Goal: Information Seeking & Learning: Learn about a topic

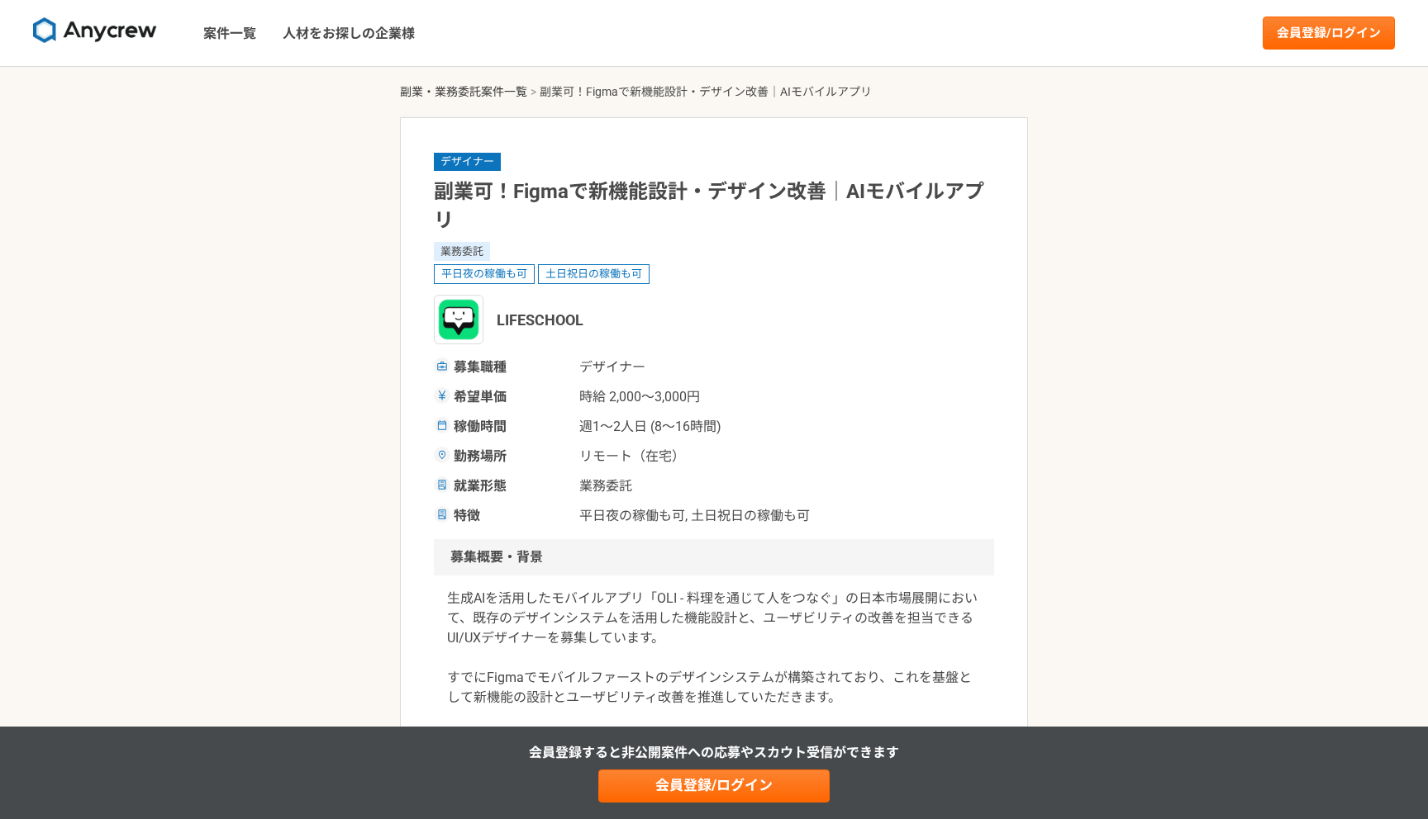
click at [497, 88] on link "副業・業務委託案件一覧" at bounding box center [463, 91] width 127 height 13
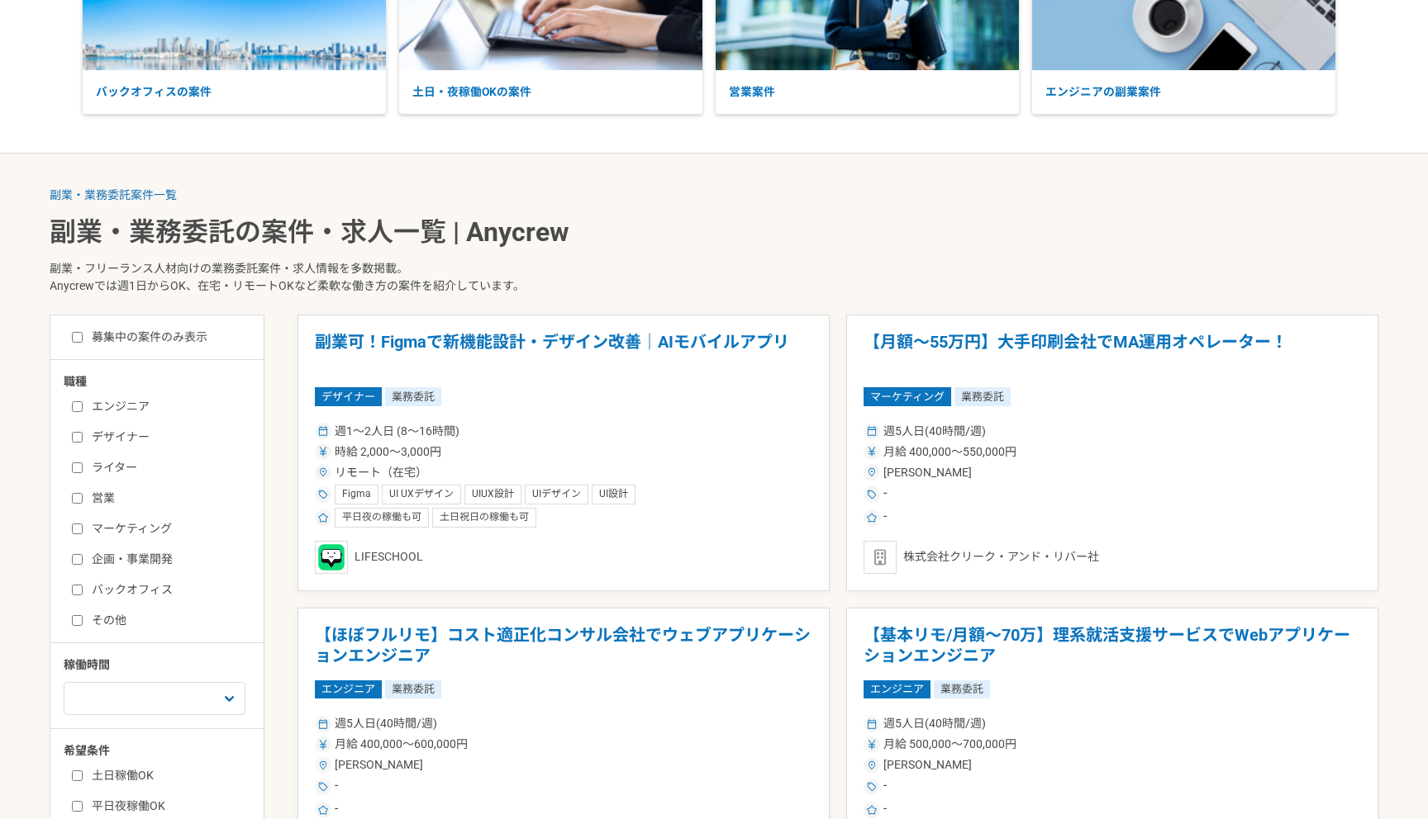
scroll to position [316, 0]
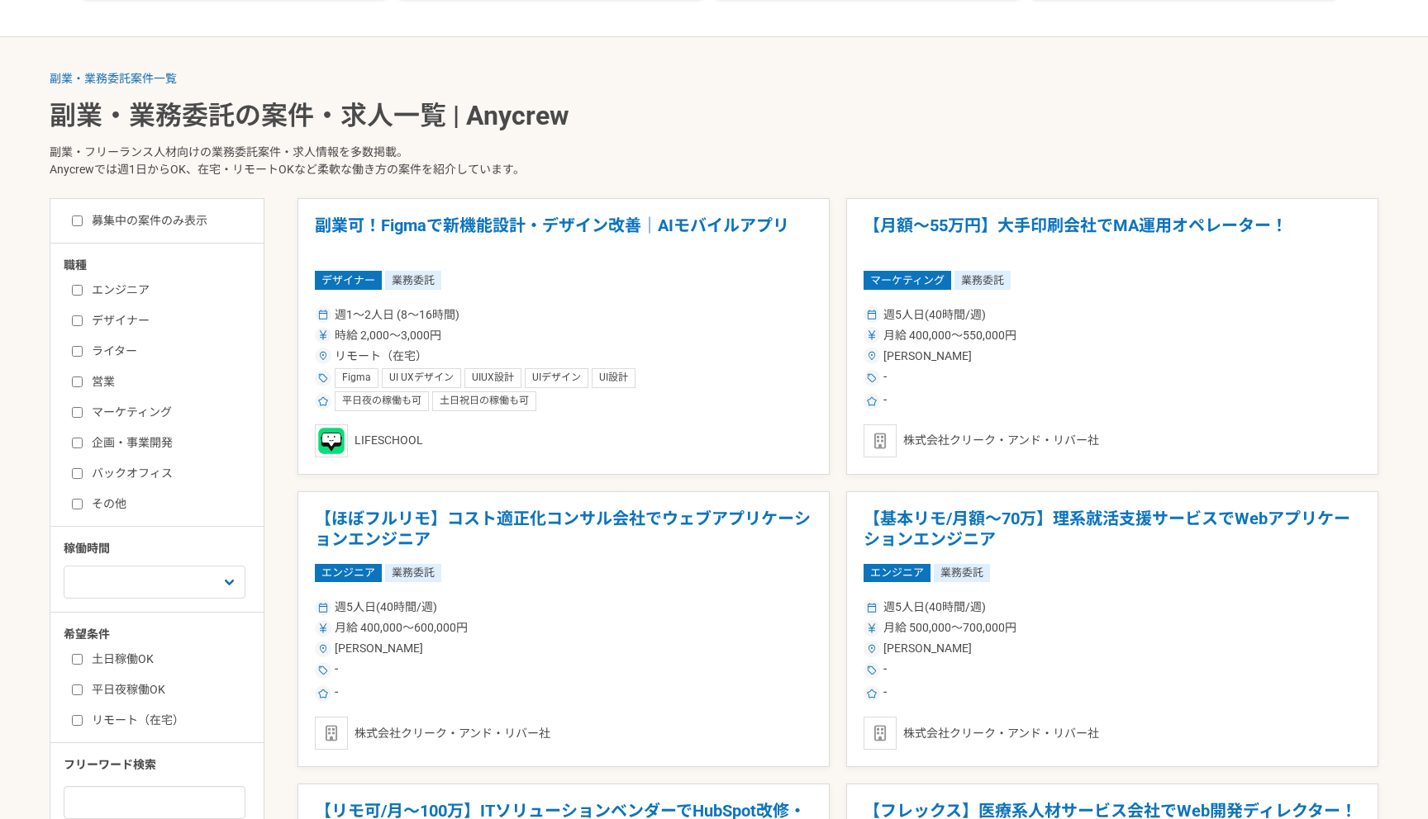
click at [121, 322] on label "デザイナー" at bounding box center [167, 320] width 190 height 17
click at [83, 322] on input "デザイナー" at bounding box center [77, 321] width 11 height 11
checkbox input "true"
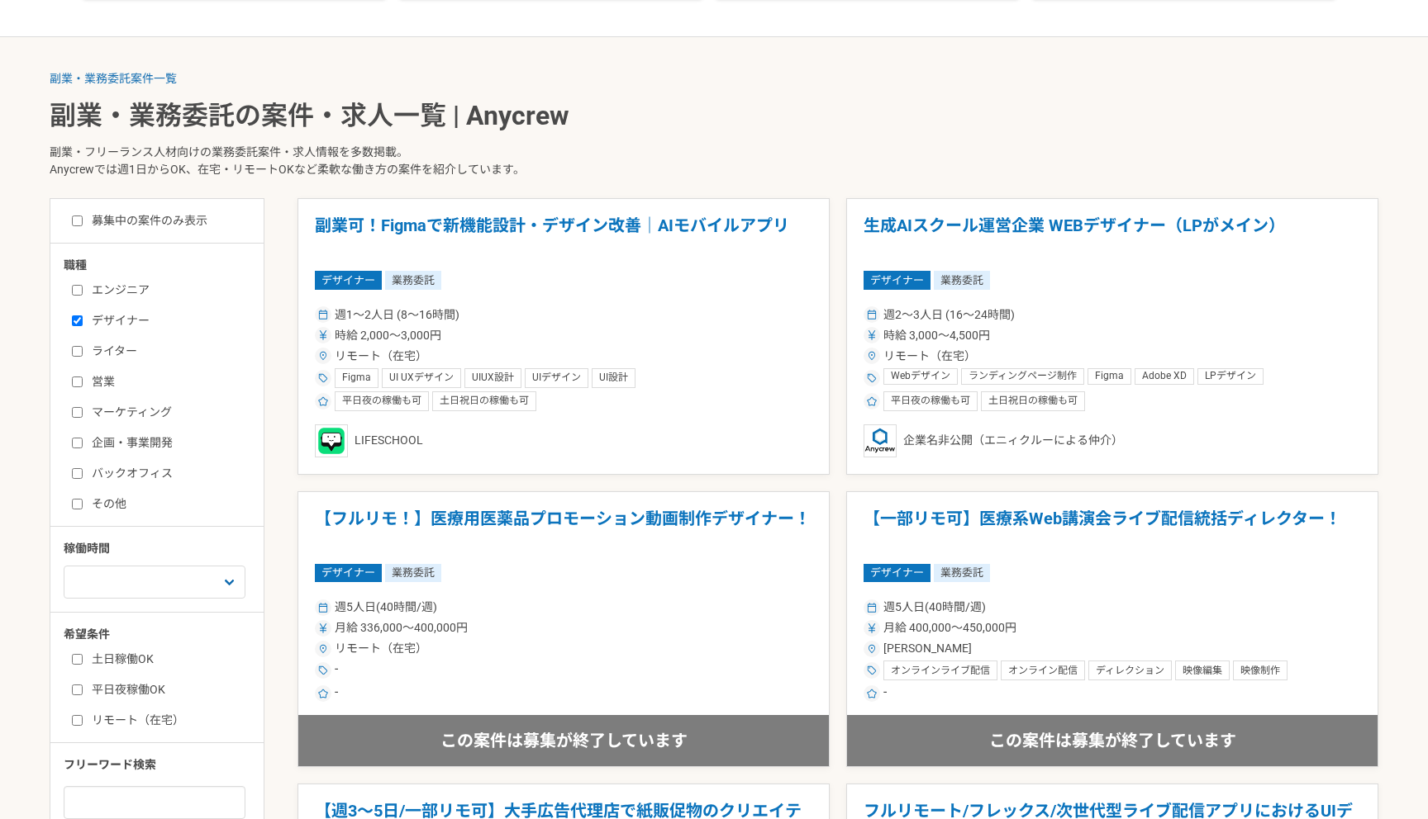
click at [164, 220] on label "募集中の案件のみ表示" at bounding box center [139, 220] width 135 height 17
click at [83, 220] on input "募集中の案件のみ表示" at bounding box center [77, 221] width 11 height 11
checkbox input "true"
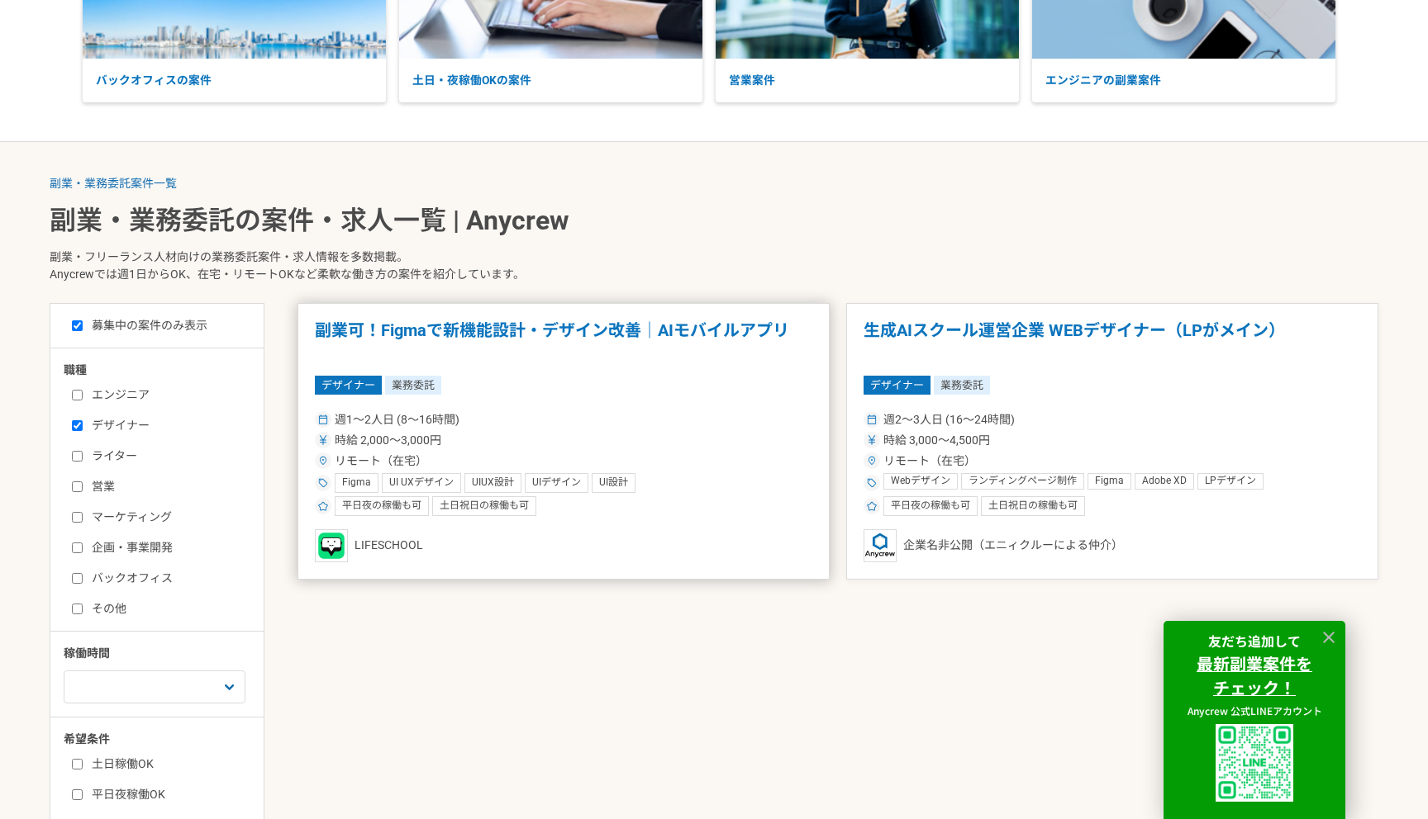
scroll to position [224, 0]
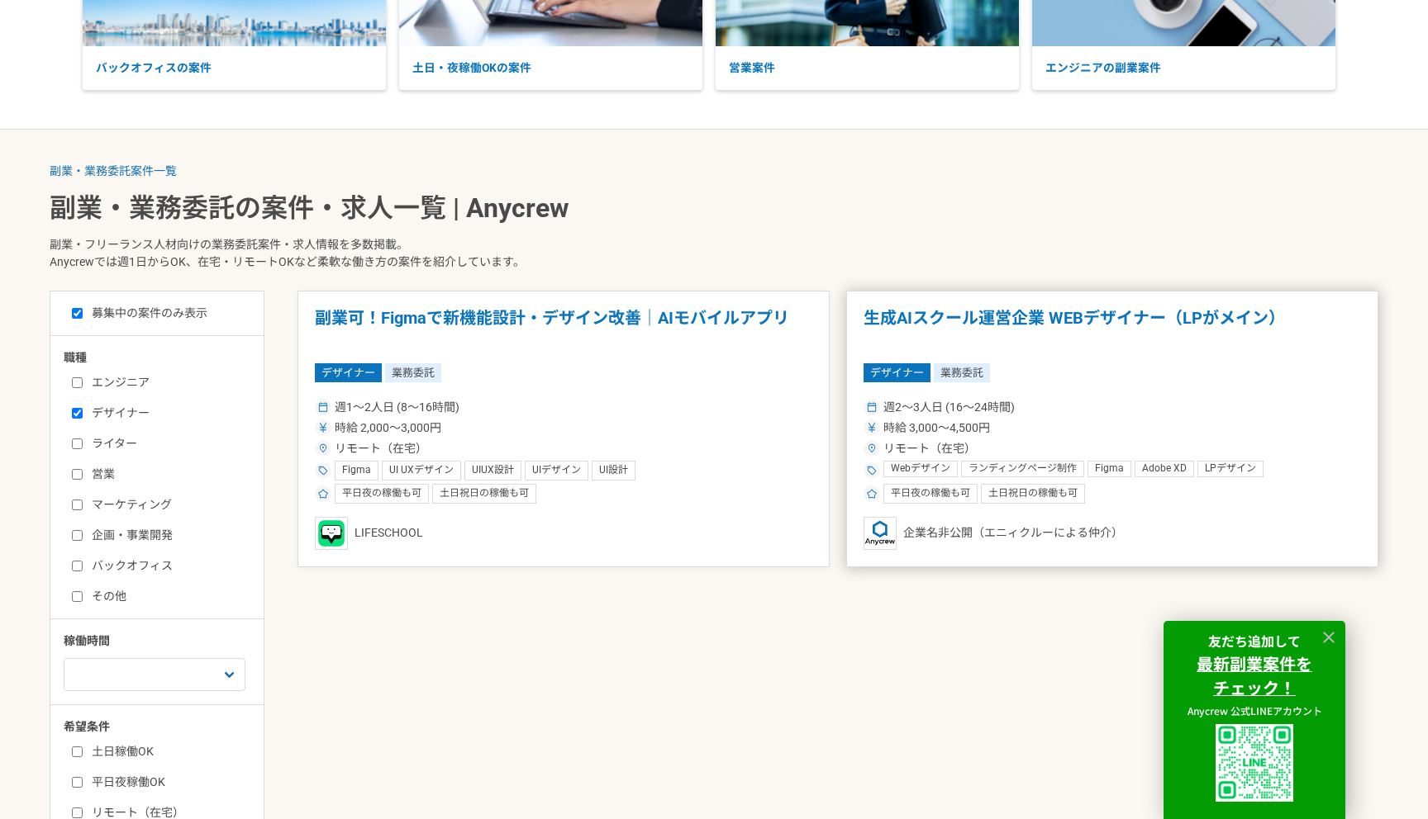
click at [1055, 366] on div "デザイナー 業務委託" at bounding box center [1111, 372] width 497 height 18
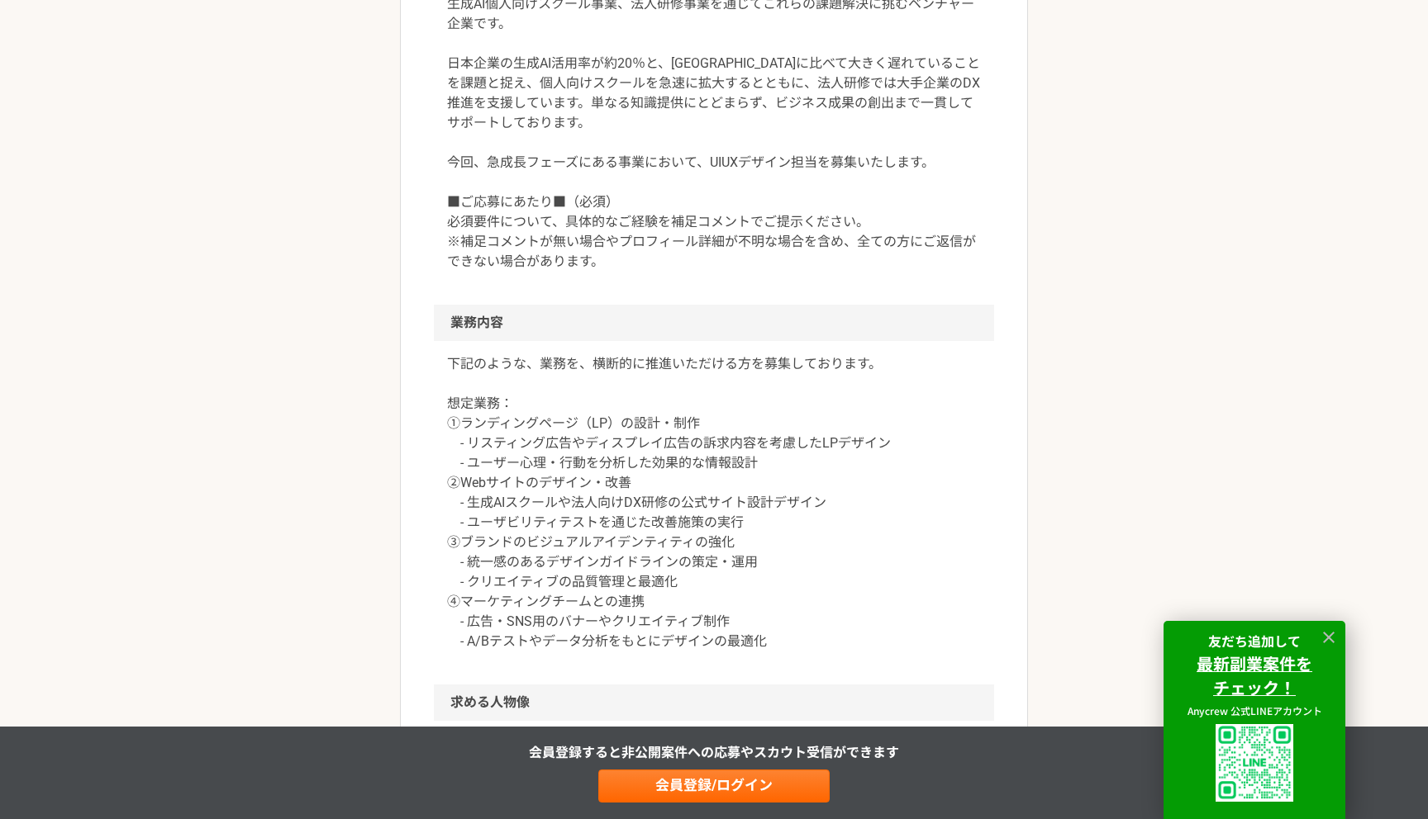
scroll to position [61, 0]
